Goal: Task Accomplishment & Management: Manage account settings

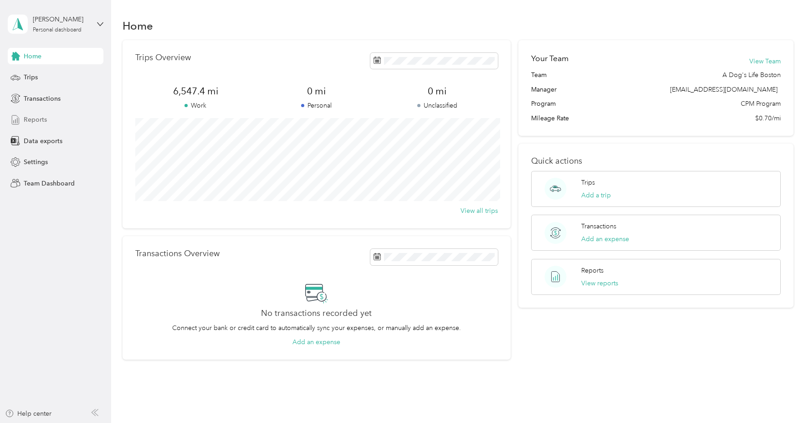
click at [41, 122] on span "Reports" at bounding box center [35, 120] width 23 height 10
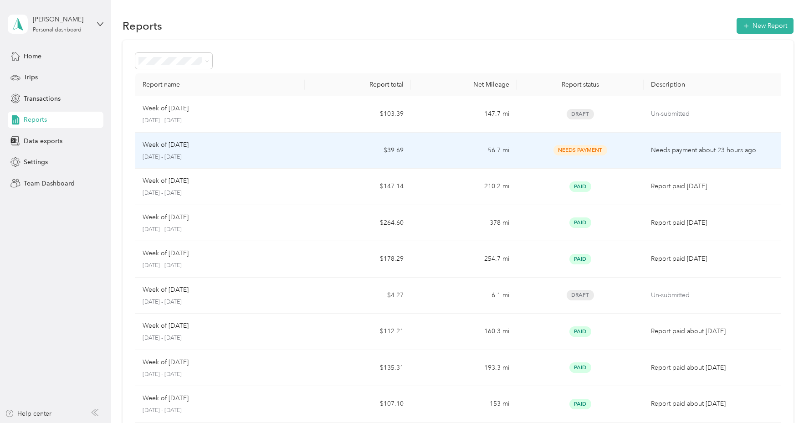
click at [279, 151] on div "Week of [DATE] [DATE] - [DATE]" at bounding box center [220, 150] width 155 height 21
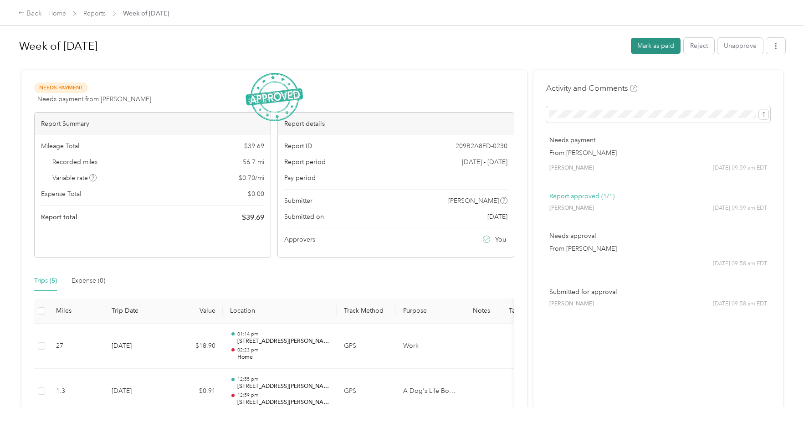
click at [651, 47] on button "Mark as paid" at bounding box center [656, 46] width 50 height 16
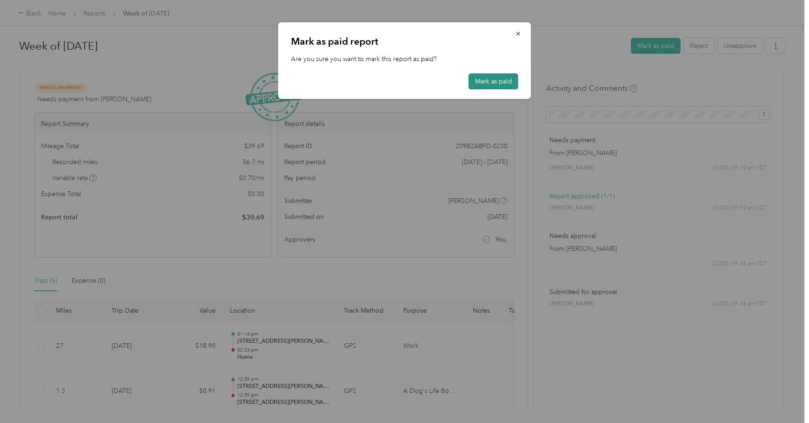
click at [479, 79] on button "Mark as paid" at bounding box center [494, 81] width 50 height 16
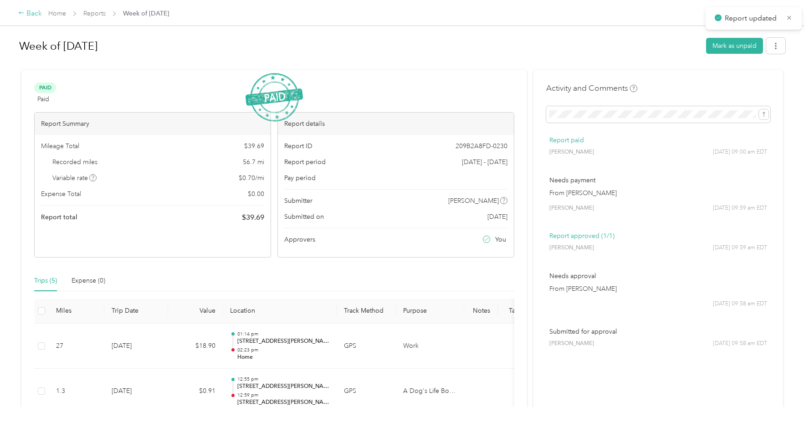
click at [27, 12] on div "Back" at bounding box center [30, 13] width 24 height 11
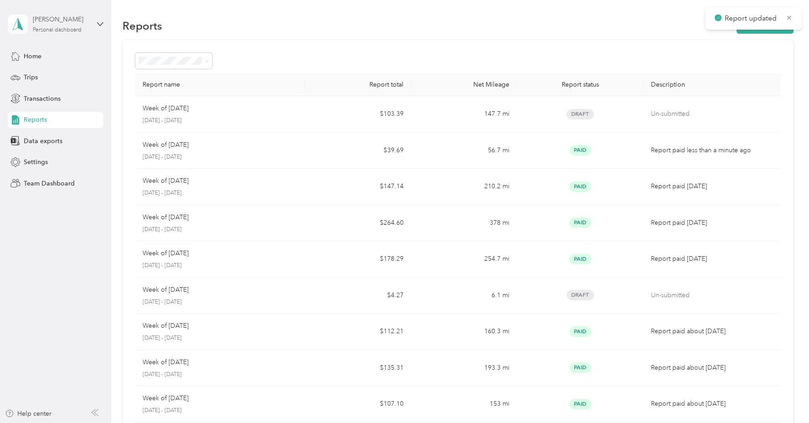
click at [44, 22] on div "[PERSON_NAME]" at bounding box center [61, 20] width 57 height 10
click at [48, 71] on div "Team dashboard" at bounding box center [40, 75] width 49 height 10
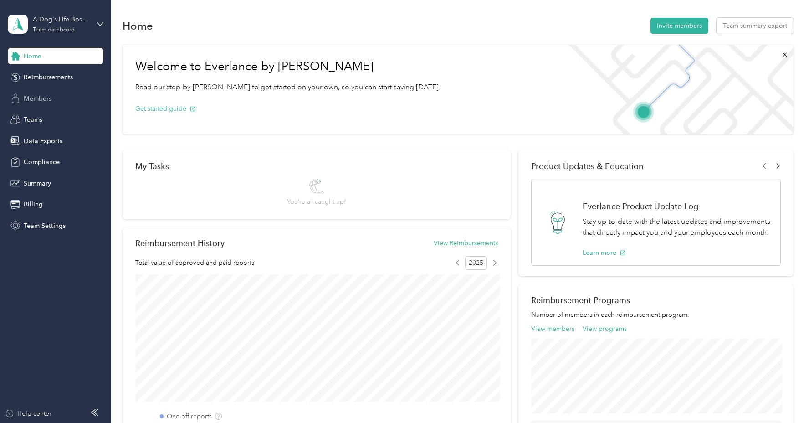
click at [41, 97] on span "Members" at bounding box center [38, 99] width 28 height 10
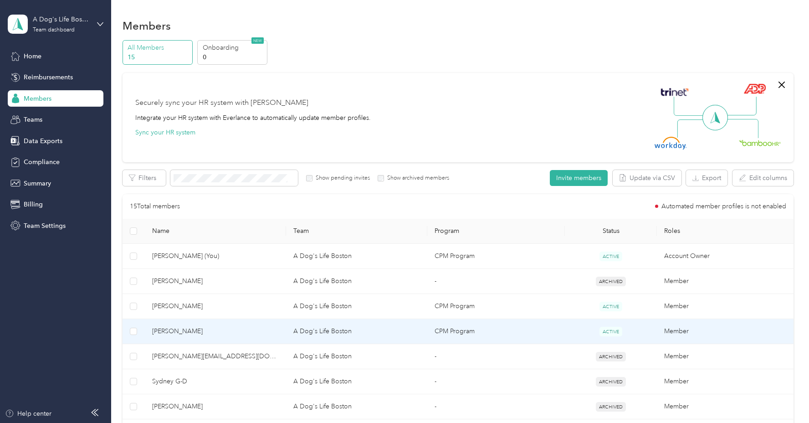
click at [190, 333] on span "[PERSON_NAME]" at bounding box center [215, 331] width 127 height 10
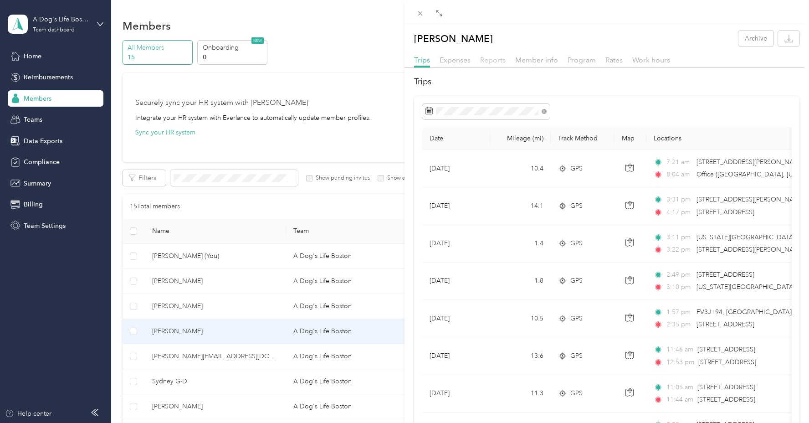
click at [495, 57] on span "Reports" at bounding box center [493, 60] width 26 height 9
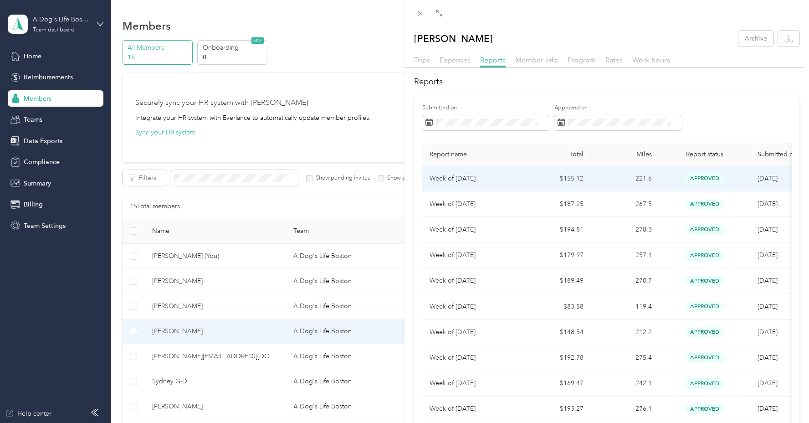
click at [523, 184] on td "$155.12" at bounding box center [557, 179] width 68 height 26
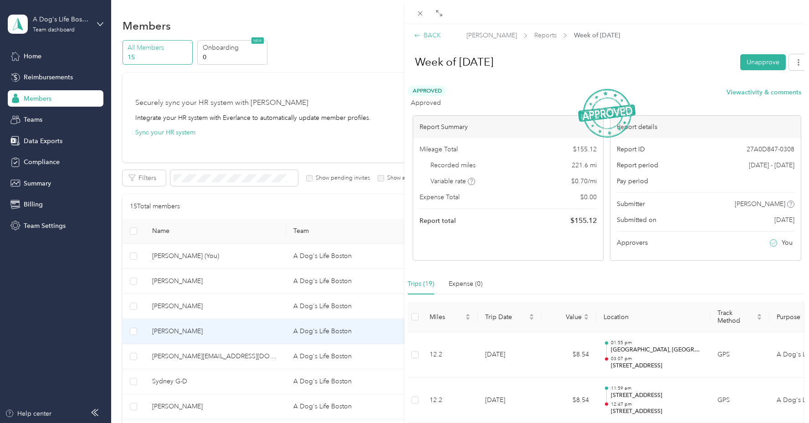
click at [417, 35] on icon at bounding box center [417, 35] width 6 height 6
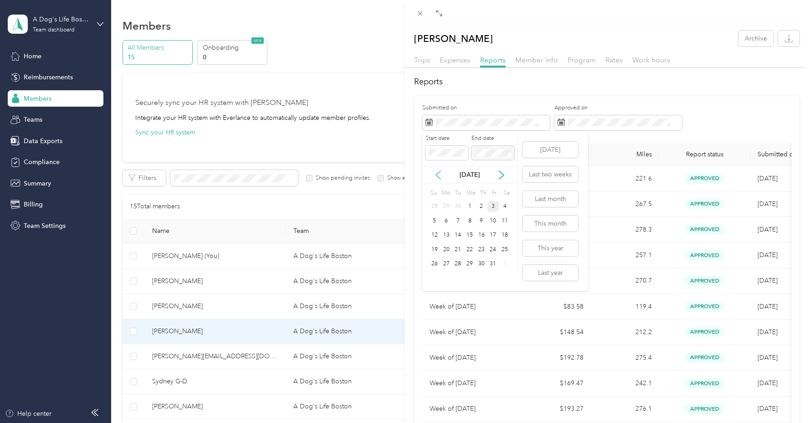
click at [438, 173] on icon at bounding box center [438, 175] width 5 height 8
click at [435, 220] on div "7" at bounding box center [435, 220] width 12 height 11
click at [543, 196] on button "Last month" at bounding box center [551, 199] width 56 height 16
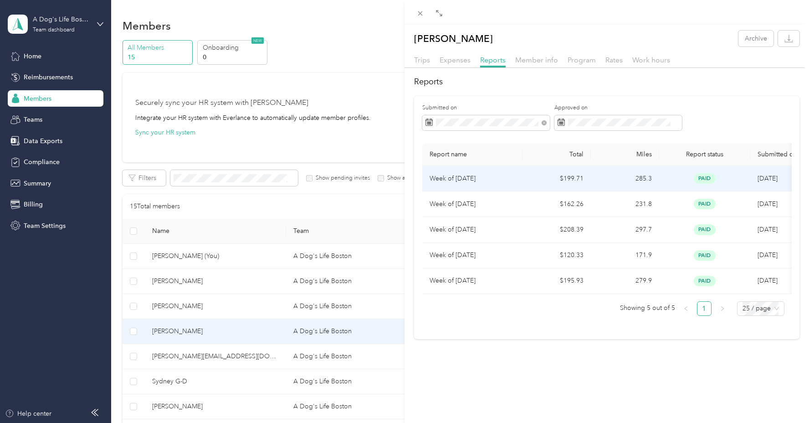
click at [528, 183] on td "$199.71" at bounding box center [557, 179] width 68 height 26
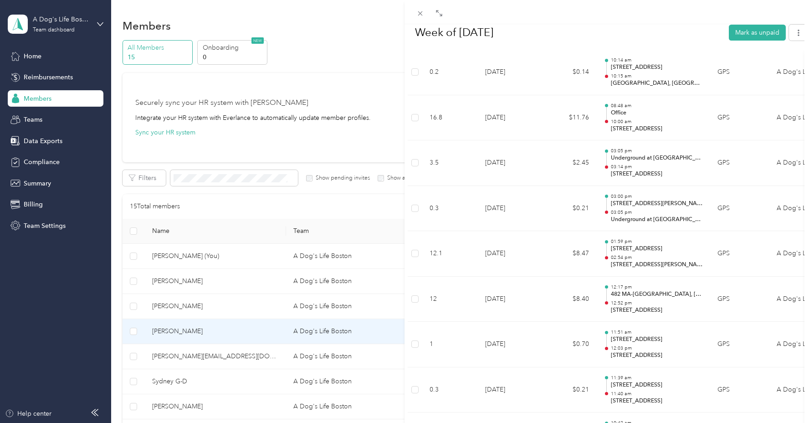
scroll to position [919, 0]
